Goal: Navigation & Orientation: Find specific page/section

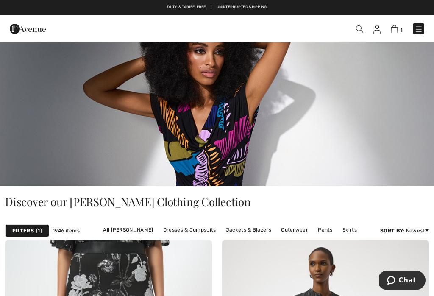
scroll to position [98, 0]
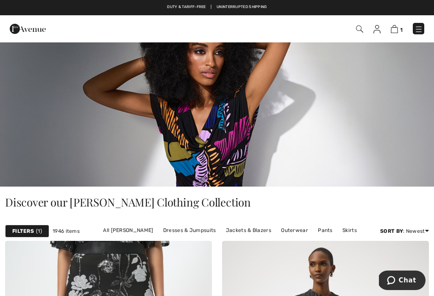
click at [420, 23] on link at bounding box center [418, 28] width 11 height 11
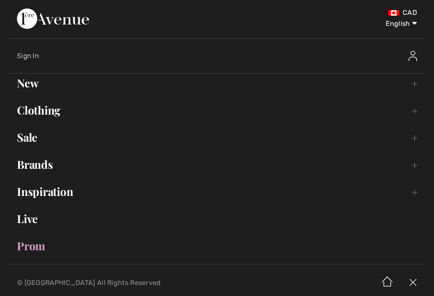
click at [27, 172] on link "Brands Open submenu" at bounding box center [216, 164] width 417 height 19
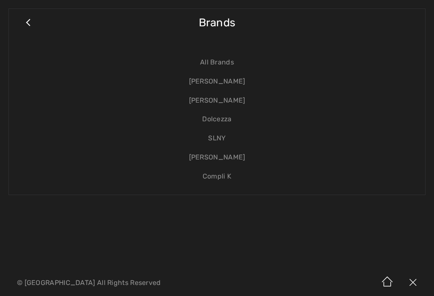
click at [234, 102] on link "[PERSON_NAME]" at bounding box center [216, 100] width 399 height 19
click at [237, 104] on link "[PERSON_NAME]" at bounding box center [216, 100] width 399 height 19
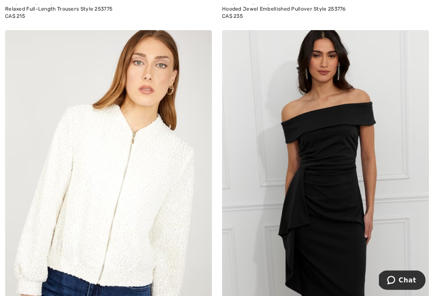
scroll to position [665, 0]
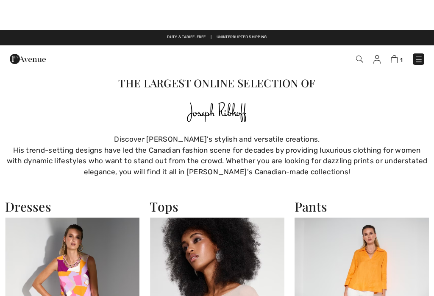
scroll to position [391, 0]
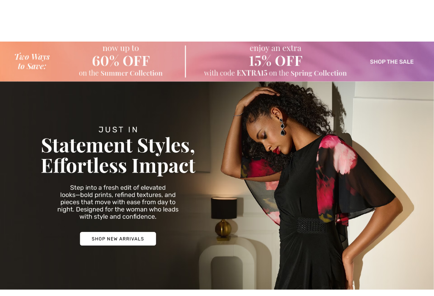
checkbox input "true"
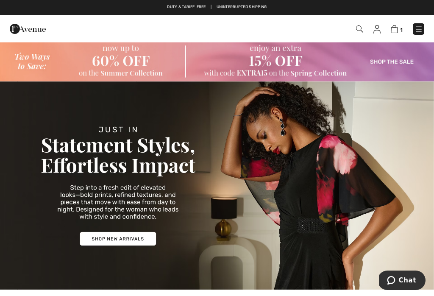
click at [418, 29] on img at bounding box center [418, 29] width 8 height 8
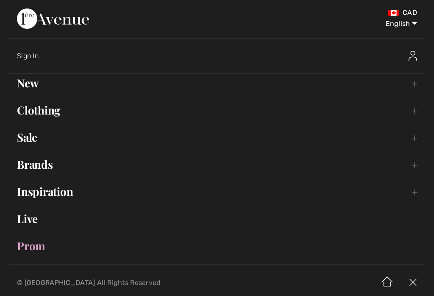
click at [60, 158] on link "Brands Open submenu" at bounding box center [216, 164] width 417 height 19
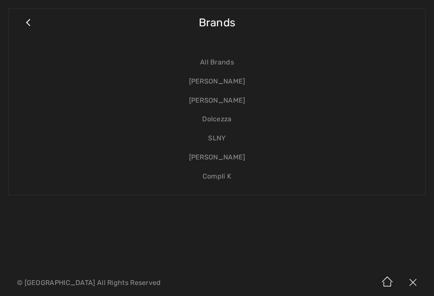
click at [241, 81] on link "[PERSON_NAME]" at bounding box center [216, 81] width 399 height 19
